Goal: Task Accomplishment & Management: Use online tool/utility

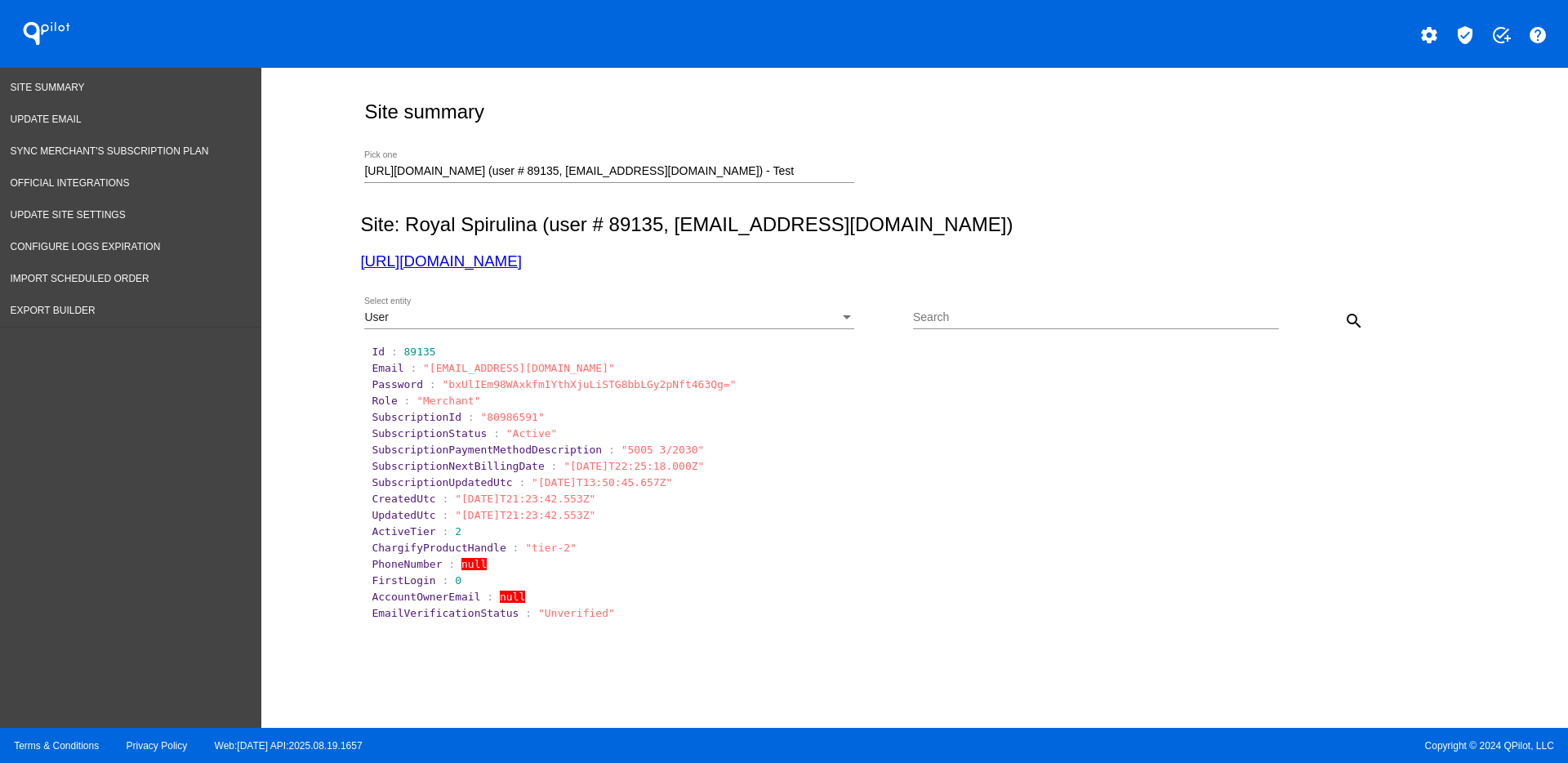
drag, startPoint x: 828, startPoint y: 182, endPoint x: 684, endPoint y: 181, distance: 144.0
click at [684, 182] on div at bounding box center [609, 182] width 490 height 1
drag, startPoint x: 791, startPoint y: 159, endPoint x: 757, endPoint y: 168, distance: 35.2
click at [757, 168] on div "[URL][DOMAIN_NAME] (user # 89135, [EMAIL_ADDRESS][DOMAIN_NAME]) - Test Pick one" at bounding box center [609, 167] width 490 height 31
drag, startPoint x: 772, startPoint y: 172, endPoint x: 288, endPoint y: 156, distance: 484.3
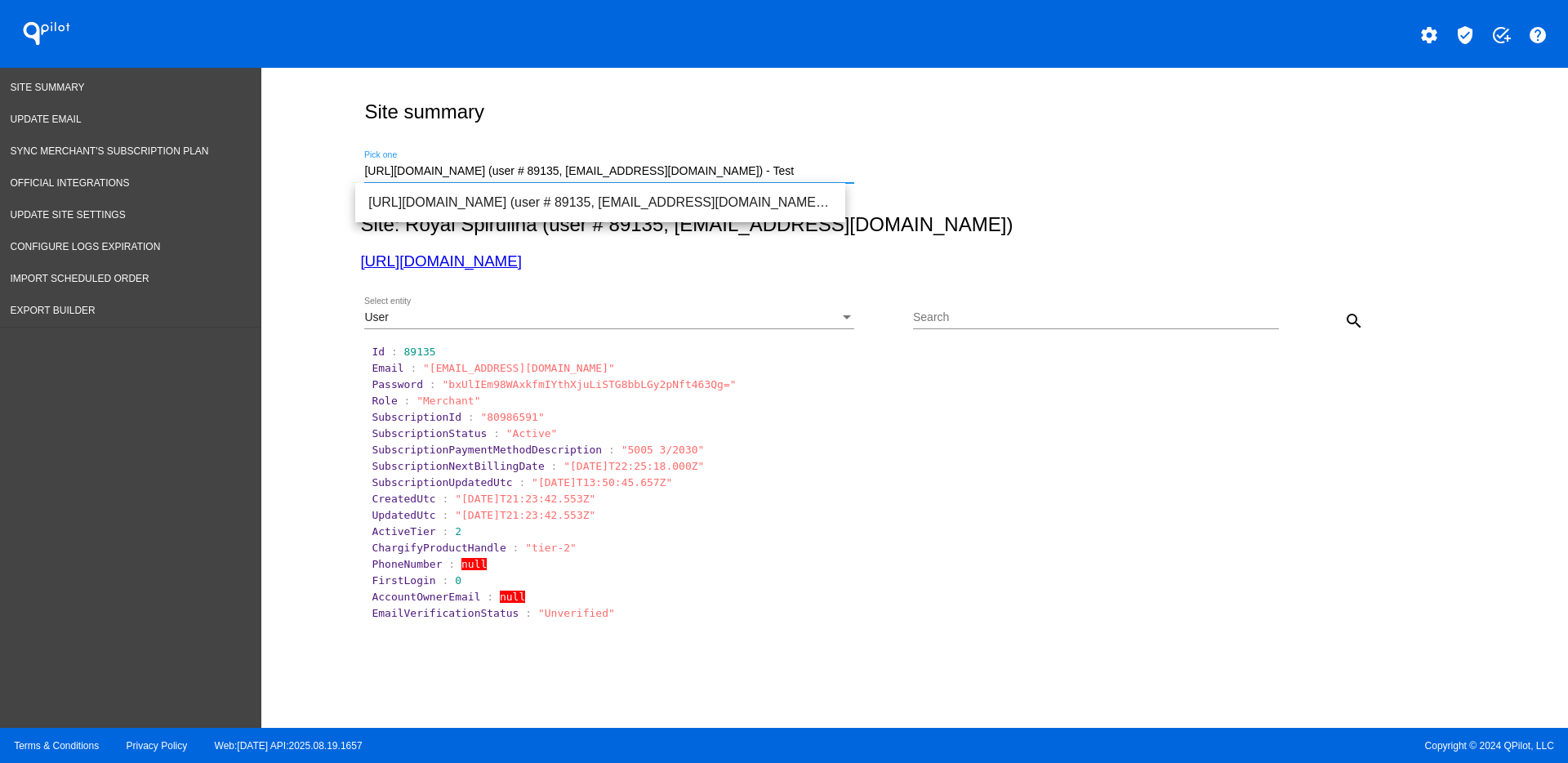
click at [288, 156] on div "Site summary [URL][DOMAIN_NAME] (user # 89135, [EMAIL_ADDRESS][DOMAIN_NAME]) - …" at bounding box center [915, 394] width 1307 height 652
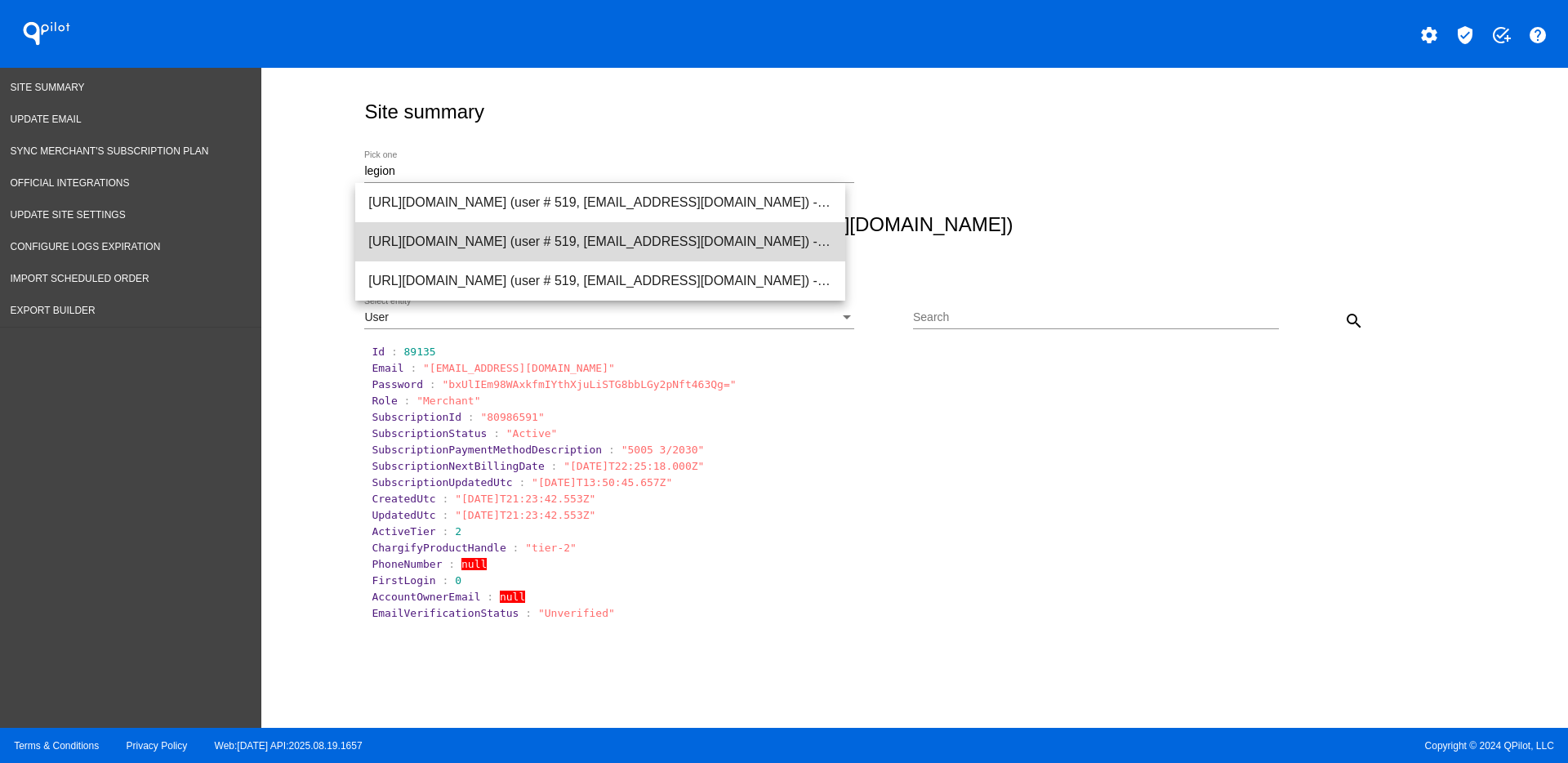
click at [513, 255] on span "[URL][DOMAIN_NAME] (user # 519, [EMAIL_ADDRESS][DOMAIN_NAME]) - Production" at bounding box center [600, 242] width 464 height 39
type input "[URL][DOMAIN_NAME] (user # 519, [EMAIL_ADDRESS][DOMAIN_NAME]) - Production"
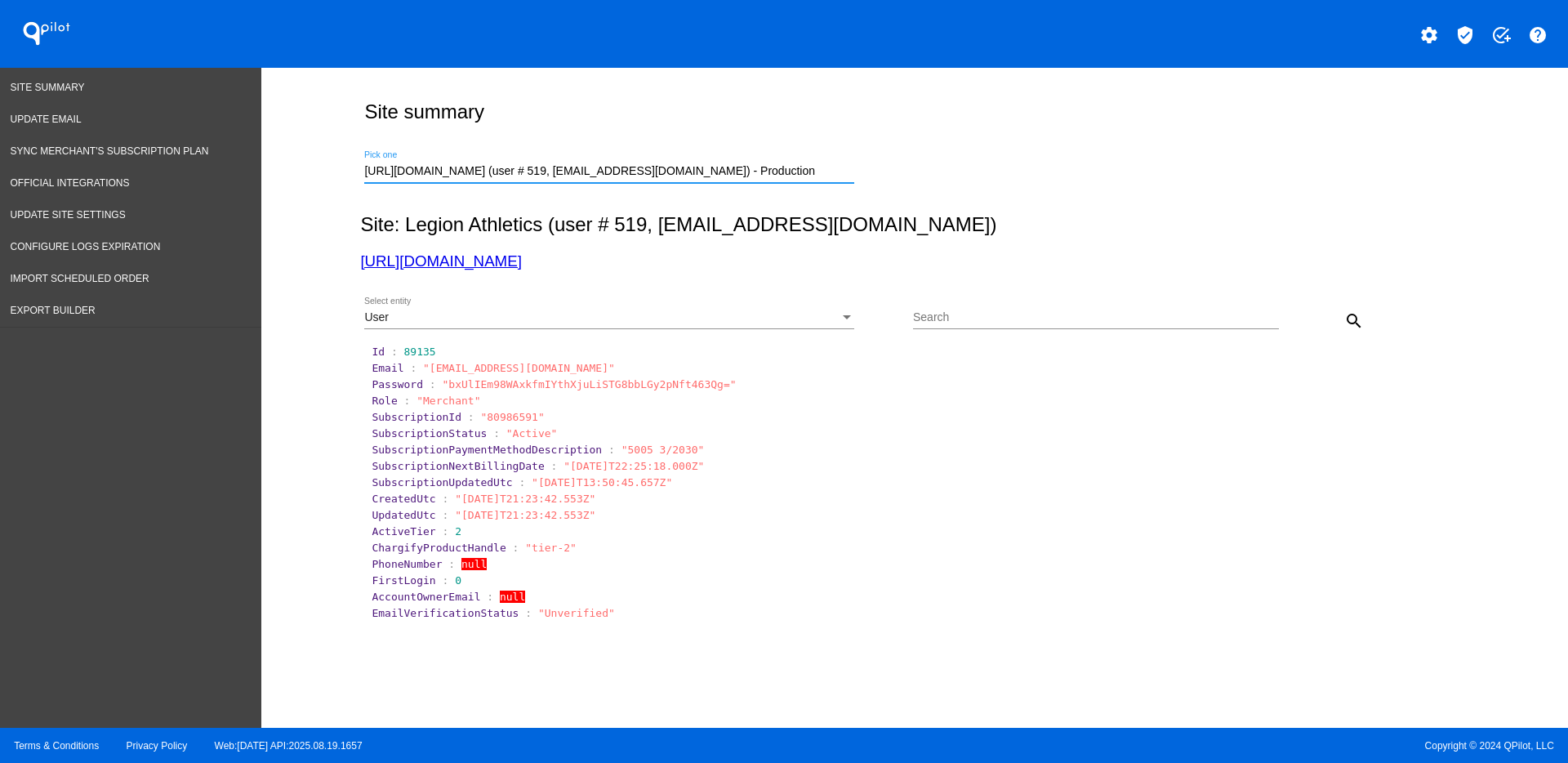
click at [813, 317] on div "User" at bounding box center [602, 317] width 476 height 13
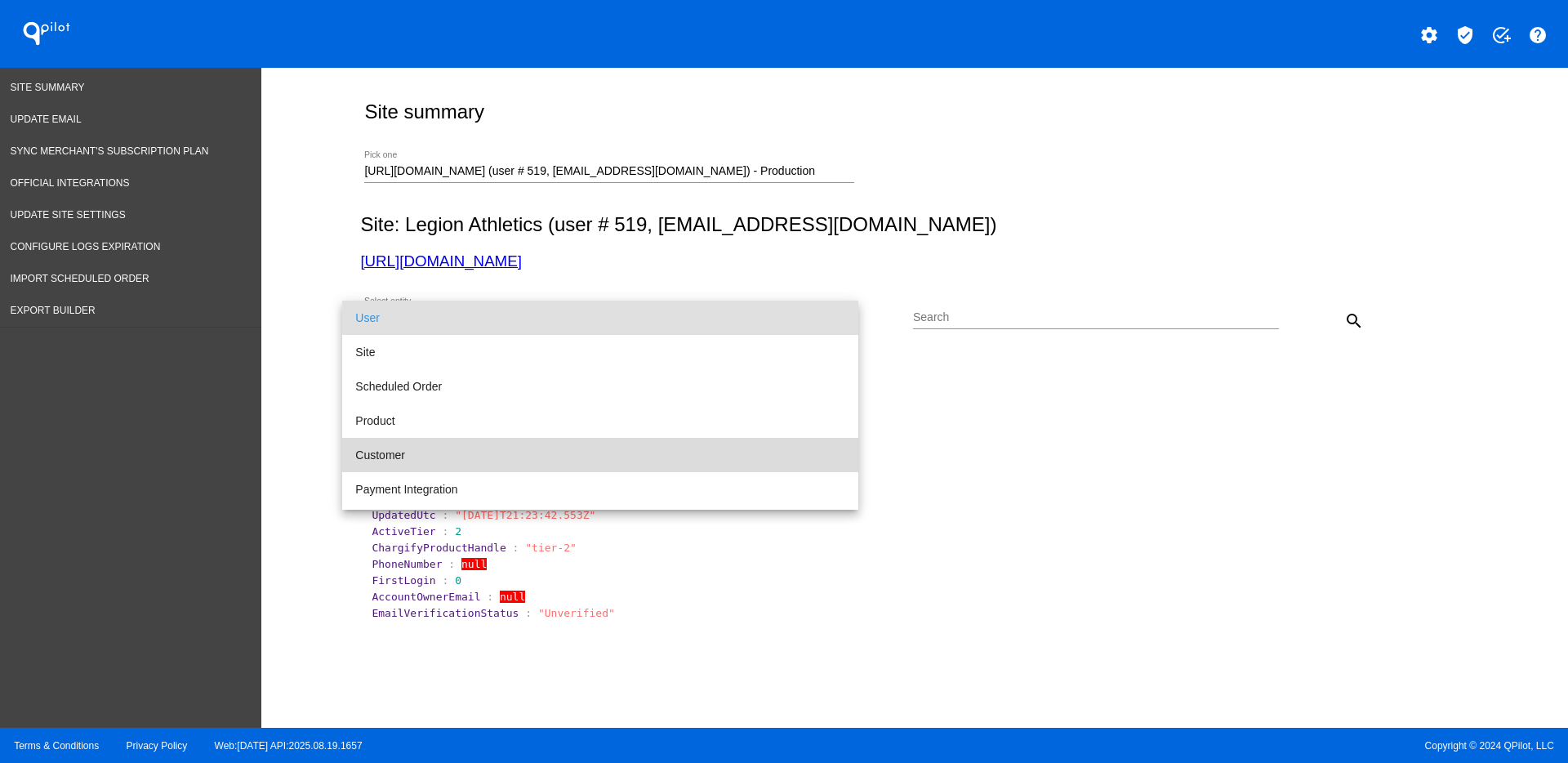
click at [728, 461] on span "Customer" at bounding box center [601, 455] width 490 height 34
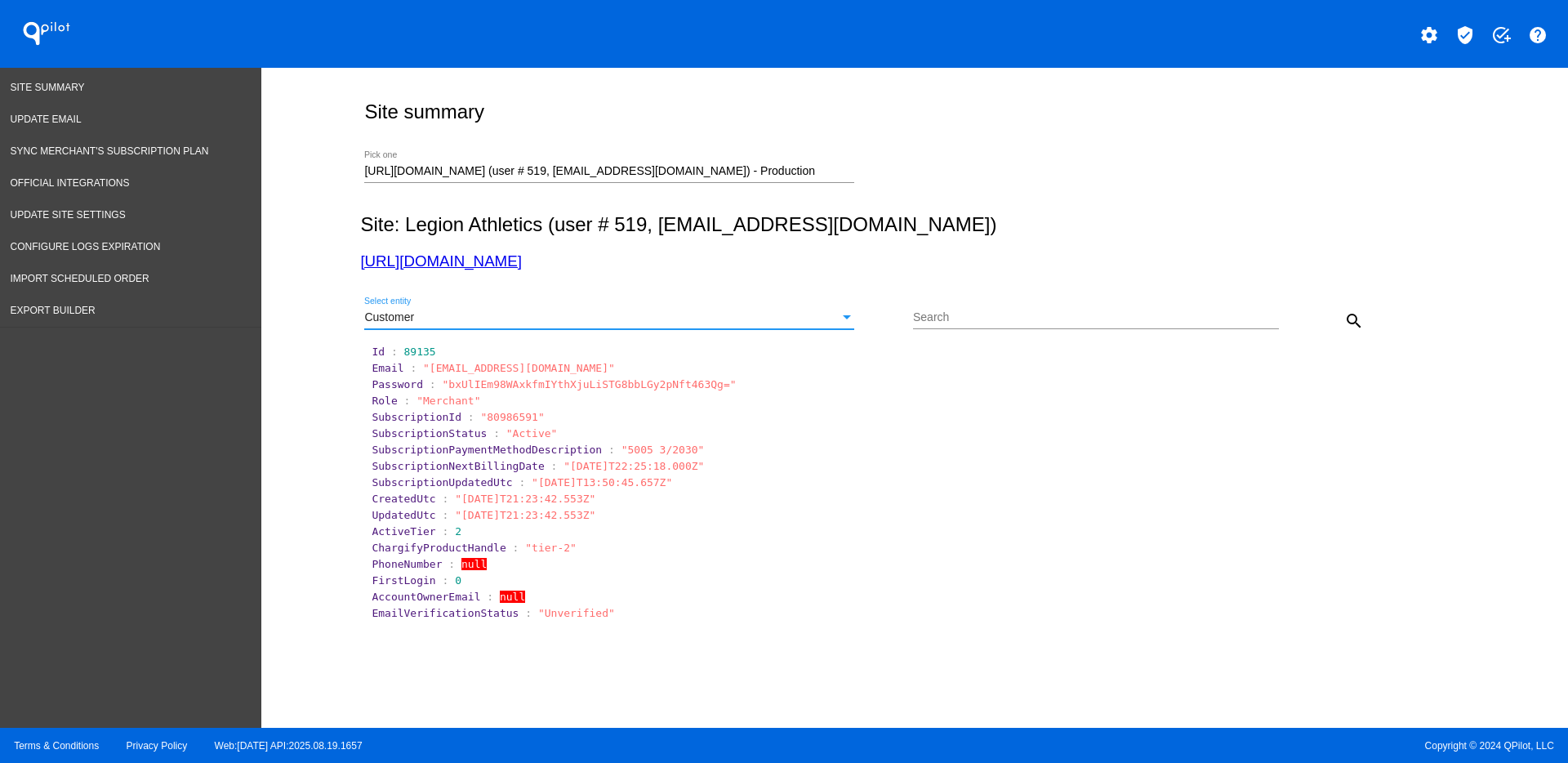
click at [1098, 326] on div "Search" at bounding box center [1096, 312] width 366 height 31
click at [809, 320] on div "Customer" at bounding box center [602, 317] width 476 height 13
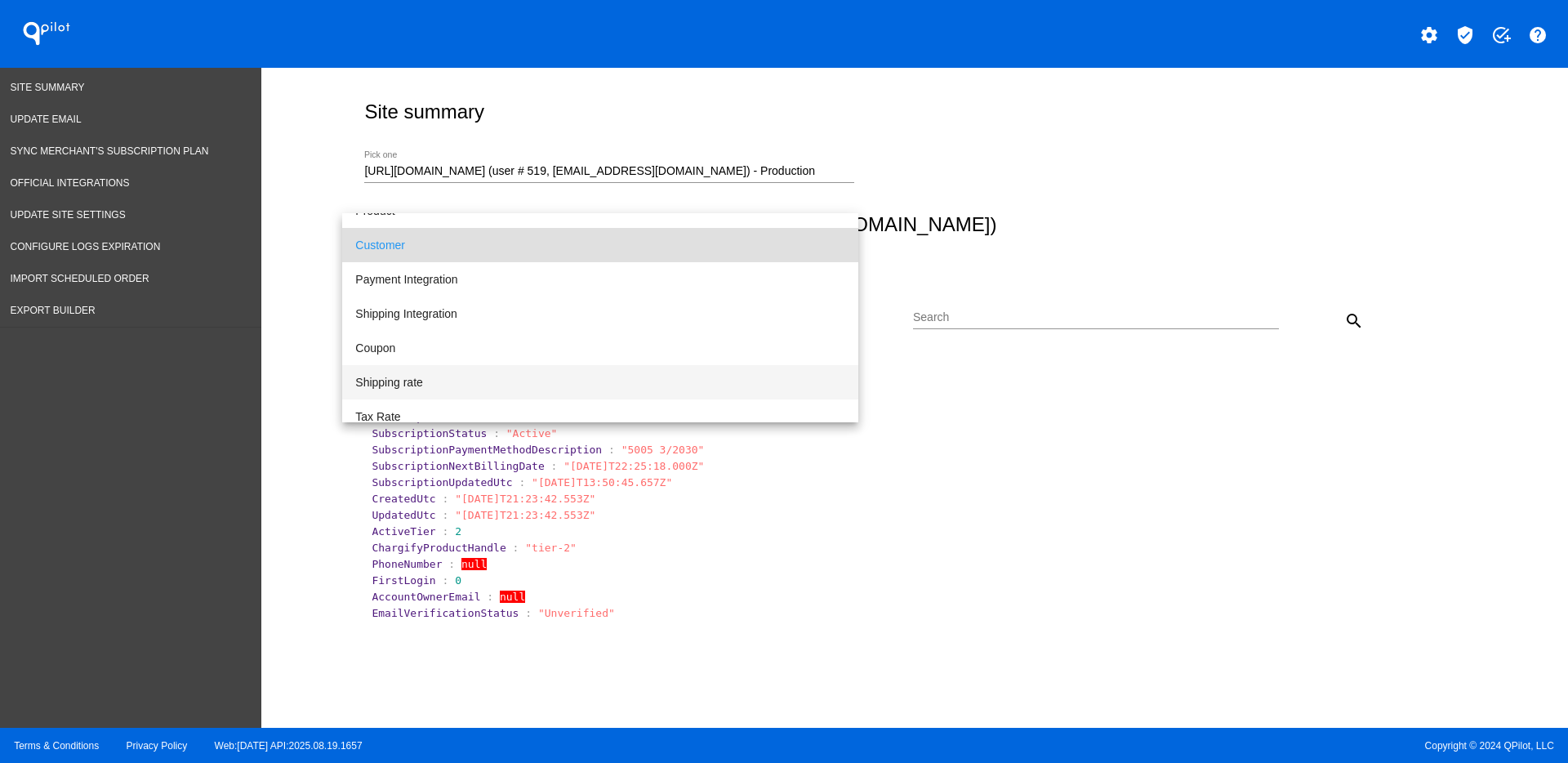
scroll to position [152, 0]
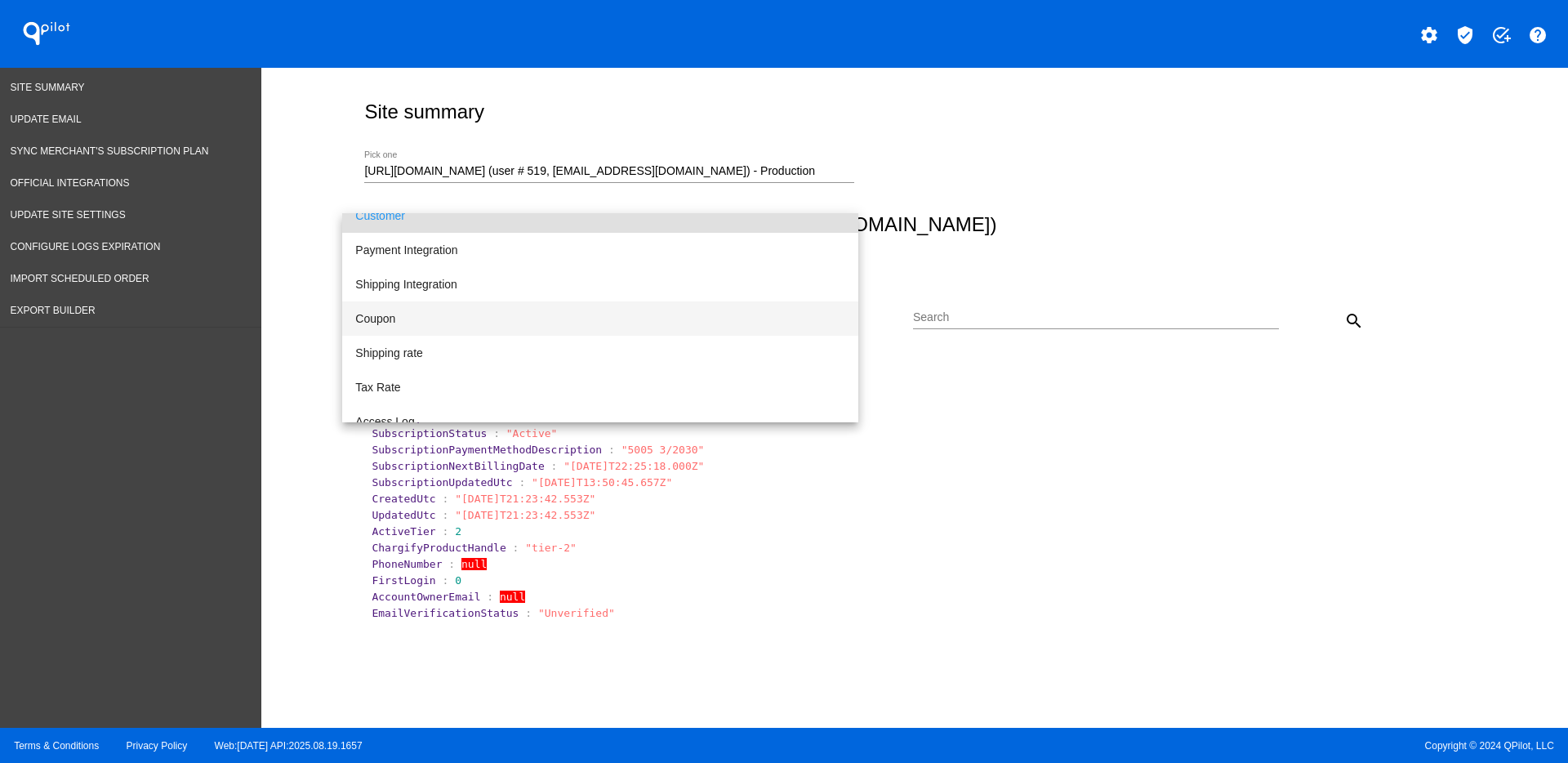
click at [547, 315] on span "Coupon" at bounding box center [601, 318] width 490 height 34
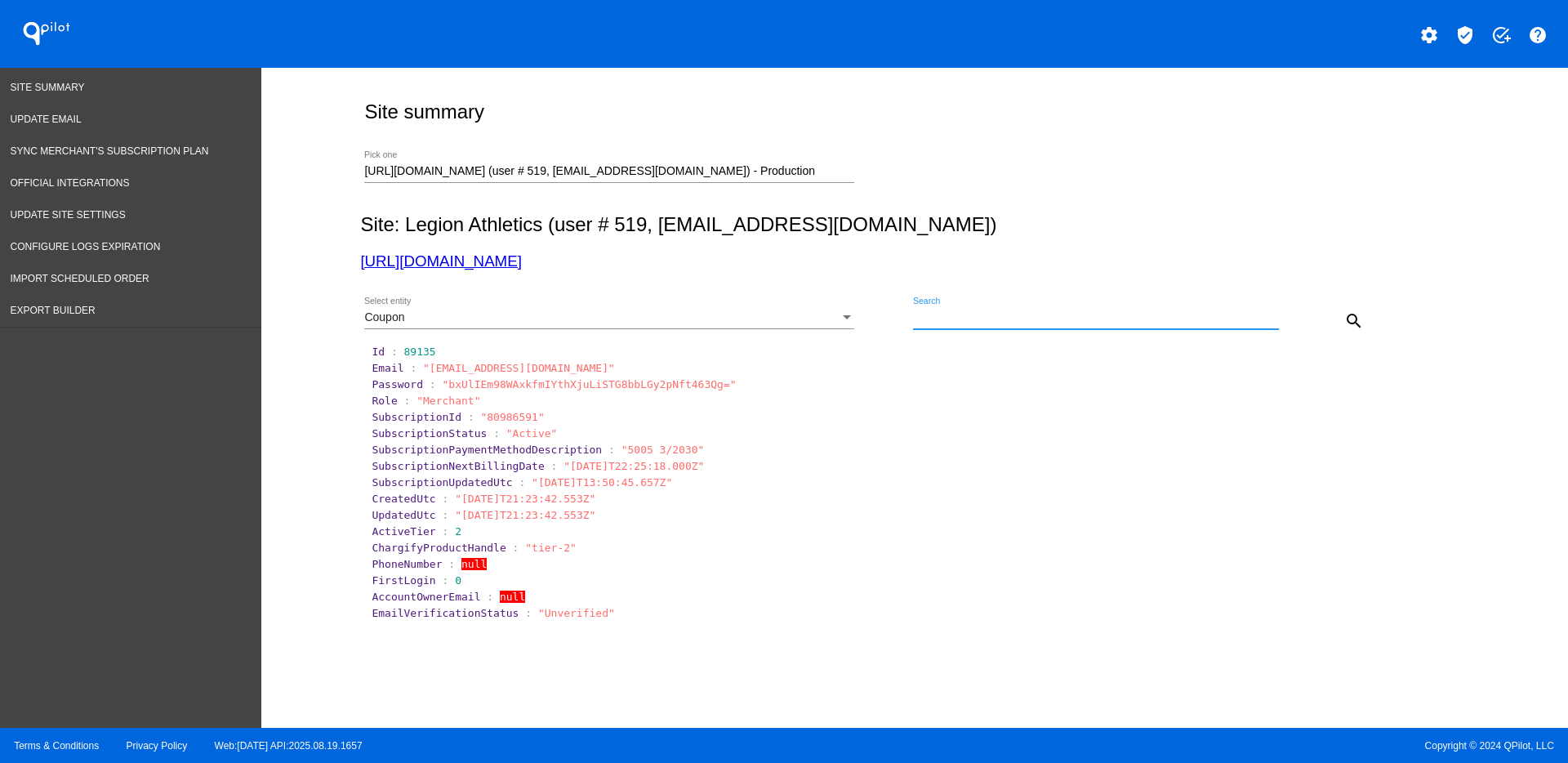
click at [1062, 323] on input "Search" at bounding box center [1096, 317] width 366 height 13
type input "asht"
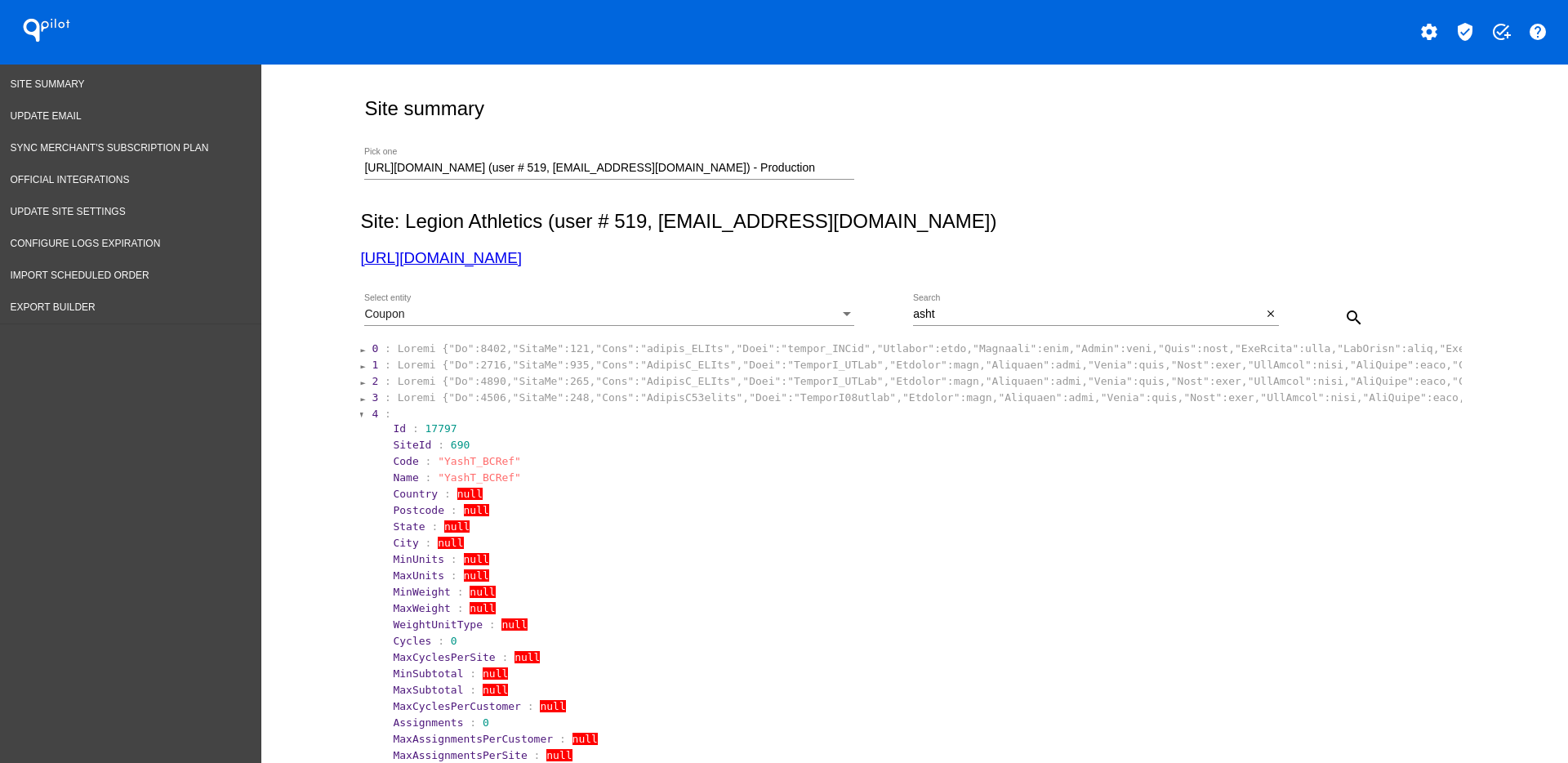
scroll to position [0, 0]
